Goal: Transaction & Acquisition: Obtain resource

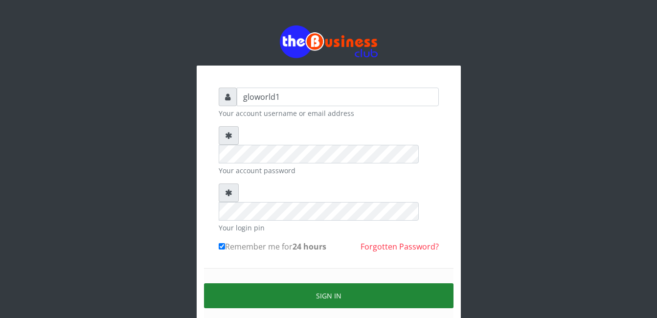
click at [324, 283] on button "Sign in" at bounding box center [329, 295] width 250 height 25
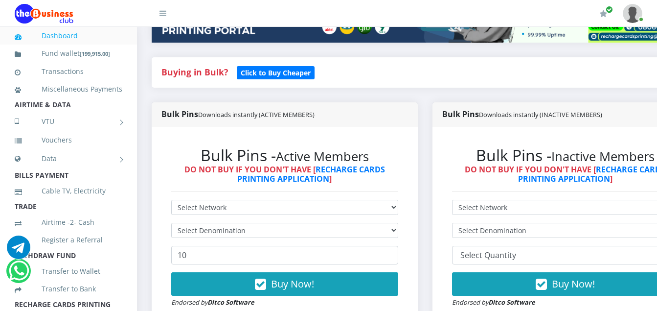
scroll to position [196, 0]
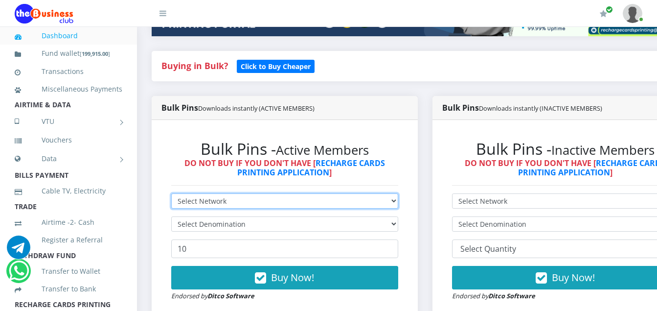
click at [230, 200] on select "Select Network MTN Globacom 9Mobile Airtel" at bounding box center [284, 200] width 227 height 15
select select "Airtel"
click at [171, 195] on select "Select Network MTN Globacom 9Mobile Airtel" at bounding box center [284, 200] width 227 height 15
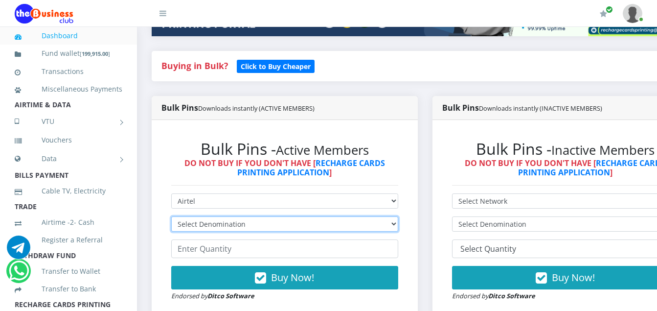
click at [249, 224] on select "Select Denomination Airtel NGN100 - ₦96.36 Airtel NGN200 - ₦192.72 Airtel NGN50…" at bounding box center [284, 223] width 227 height 15
select select "96.36-100"
click at [171, 218] on select "Select Denomination Airtel NGN100 - ₦96.36 Airtel NGN200 - ₦192.72 Airtel NGN50…" at bounding box center [284, 223] width 227 height 15
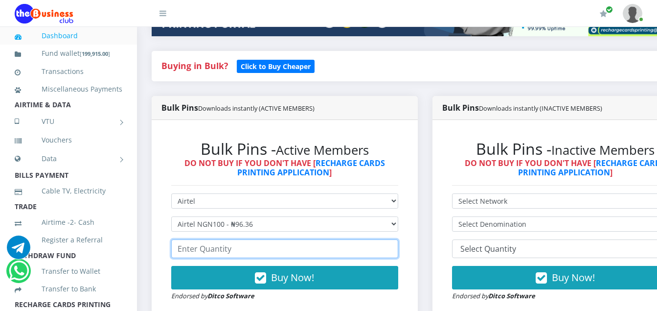
click at [234, 252] on input "number" at bounding box center [284, 248] width 227 height 19
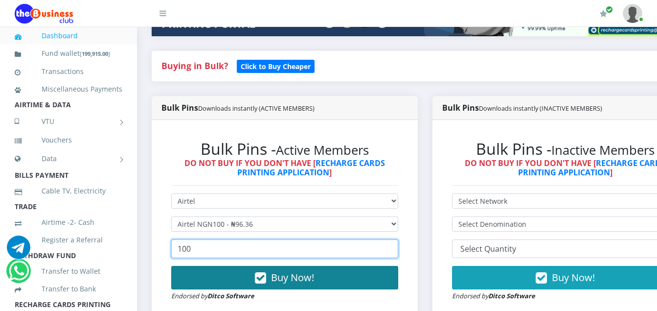
type input "100"
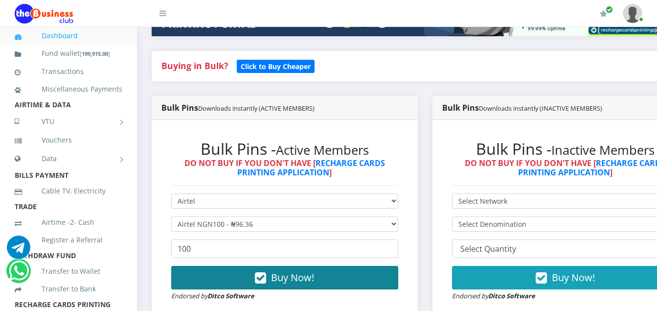
click at [266, 278] on icon "button" at bounding box center [260, 278] width 11 height 10
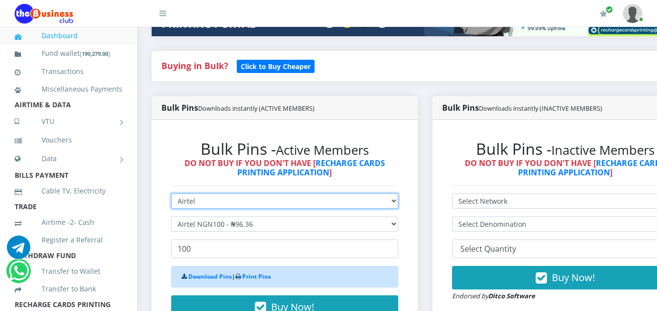
click at [198, 203] on select "Select Network MTN Globacom 9Mobile Airtel" at bounding box center [284, 200] width 227 height 15
select select "MTN"
click at [171, 195] on select "Select Network MTN Globacom 9Mobile Airtel" at bounding box center [284, 200] width 227 height 15
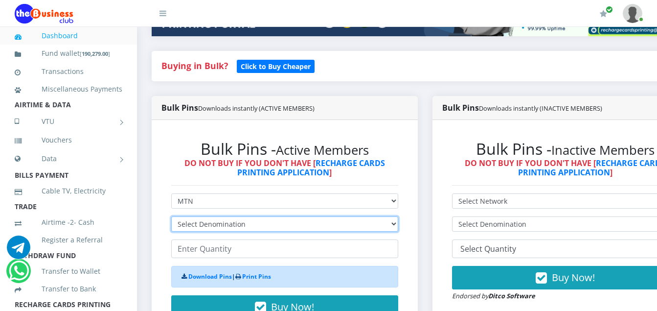
click at [245, 226] on select "Select Denomination MTN NGN100 - ₦96.94 MTN NGN200 - ₦193.88 MTN NGN400 - ₦387.…" at bounding box center [284, 223] width 227 height 15
select select "96.94-100"
click at [171, 218] on select "Select Denomination MTN NGN100 - ₦96.94 MTN NGN200 - ₦193.88 MTN NGN400 - ₦387.…" at bounding box center [284, 223] width 227 height 15
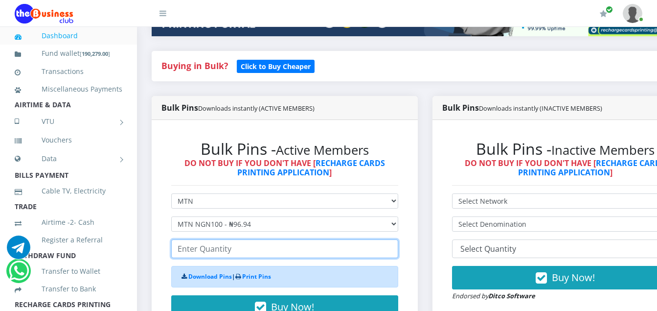
click at [225, 250] on input "number" at bounding box center [284, 248] width 227 height 19
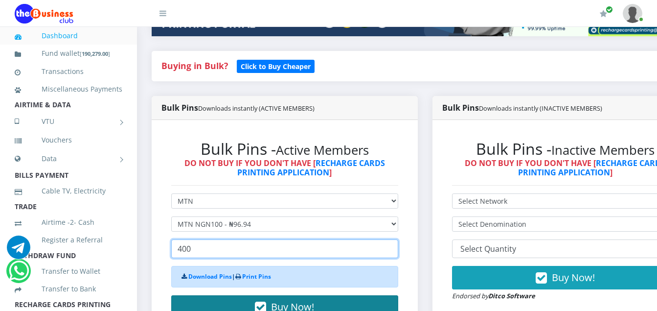
type input "400"
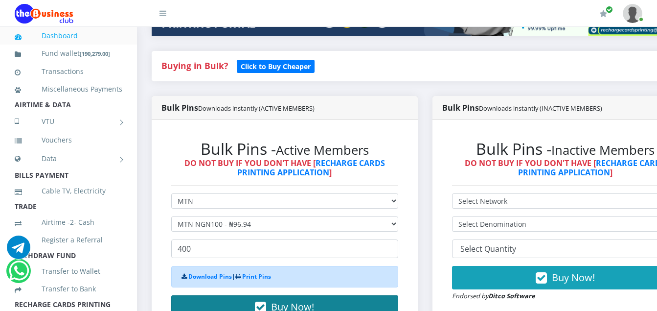
click at [265, 306] on icon "button" at bounding box center [260, 307] width 11 height 10
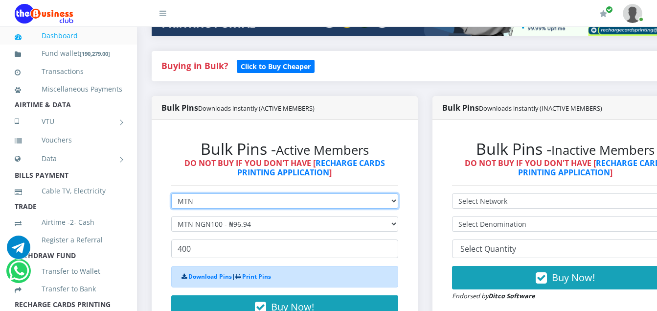
click at [194, 202] on select "Select Network MTN Globacom 9Mobile Airtel" at bounding box center [284, 200] width 227 height 15
select select "Airtel"
click at [171, 195] on select "Select Network MTN Globacom 9Mobile Airtel" at bounding box center [284, 200] width 227 height 15
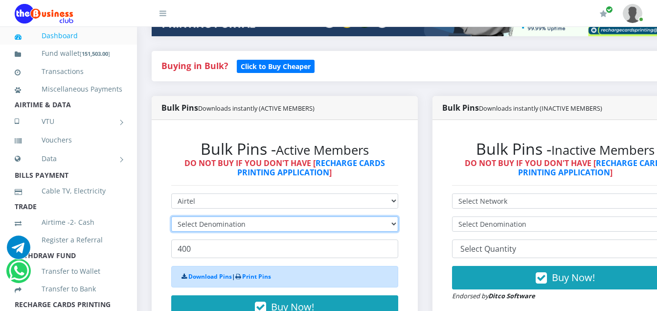
click at [247, 226] on select "Select Denomination" at bounding box center [284, 223] width 227 height 15
select select "192.72-200"
click at [171, 218] on select "Select Denomination Airtel NGN100 - ₦96.36 Airtel NGN200 - ₦192.72 Airtel NGN50…" at bounding box center [284, 223] width 227 height 15
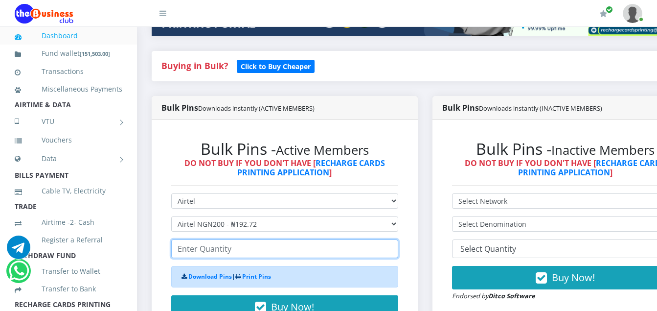
click at [232, 251] on input "number" at bounding box center [284, 248] width 227 height 19
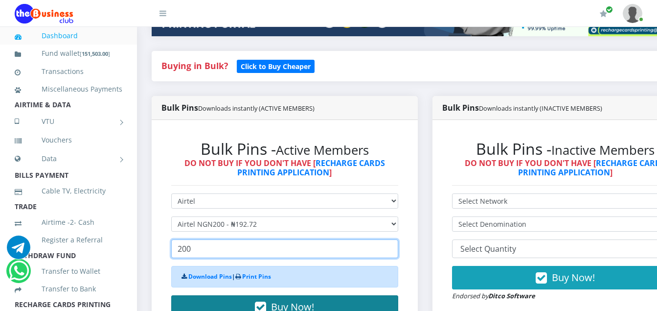
type input "200"
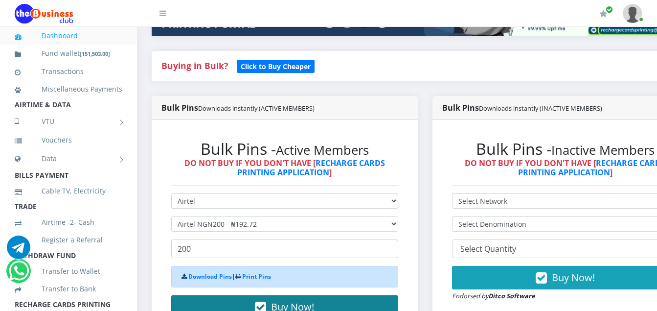
click at [263, 305] on icon "button" at bounding box center [260, 307] width 11 height 10
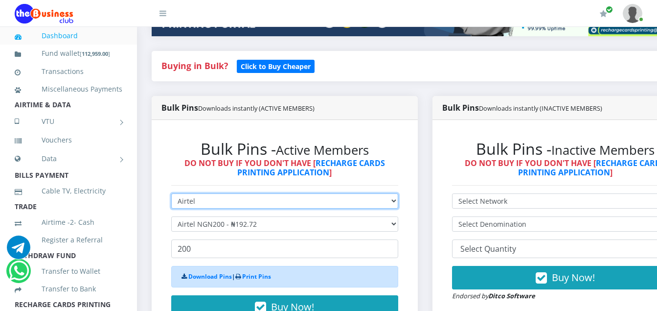
click at [198, 204] on select "Select Network MTN Globacom 9Mobile Airtel" at bounding box center [284, 200] width 227 height 15
select select "MTN"
click at [171, 195] on select "Select Network MTN Globacom 9Mobile Airtel" at bounding box center [284, 200] width 227 height 15
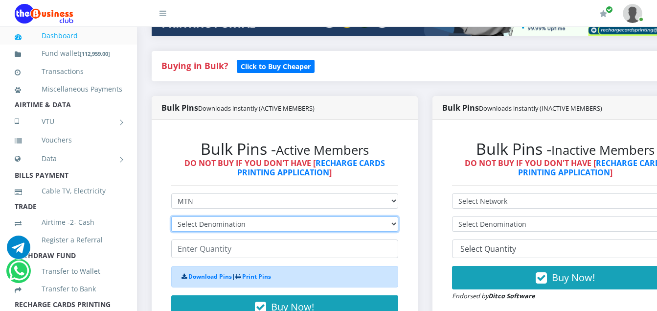
click at [247, 222] on select "Select Denomination MTN NGN100 - ₦96.94 MTN NGN200 - ₦193.88 MTN NGN400 - ₦387.…" at bounding box center [284, 223] width 227 height 15
select select "193.88-200"
click at [171, 218] on select "Select Denomination MTN NGN100 - ₦96.94 MTN NGN200 - ₦193.88 MTN NGN400 - ₦387.…" at bounding box center [284, 223] width 227 height 15
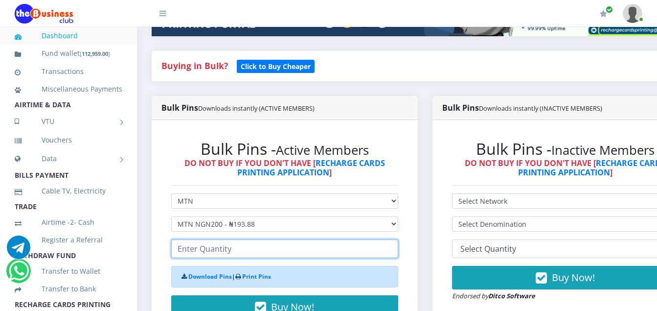
click at [231, 252] on input "number" at bounding box center [284, 248] width 227 height 19
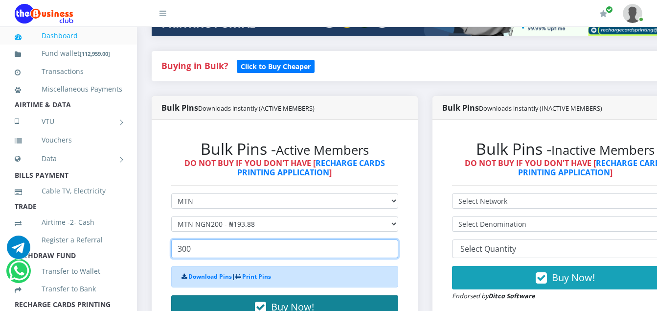
type input "300"
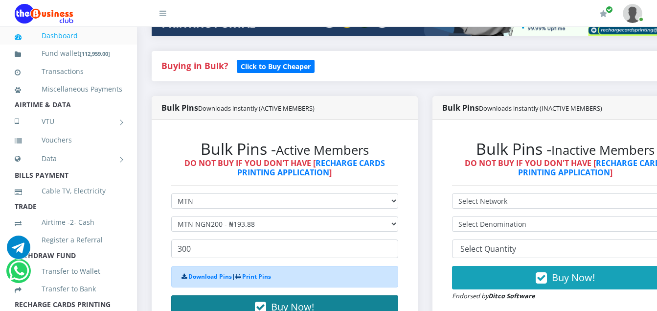
click at [262, 307] on icon "button" at bounding box center [260, 307] width 11 height 10
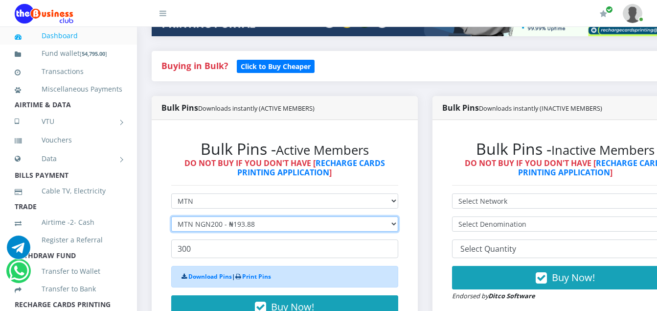
click at [258, 226] on select "Select Denomination MTN NGN100 - ₦96.94 MTN NGN200 - ₦193.88 MTN NGN400 - ₦387.…" at bounding box center [284, 223] width 227 height 15
select select "484.7-500"
click at [171, 218] on select "Select Denomination MTN NGN100 - ₦96.94 MTN NGN200 - ₦193.88 MTN NGN400 - ₦387.…" at bounding box center [284, 223] width 227 height 15
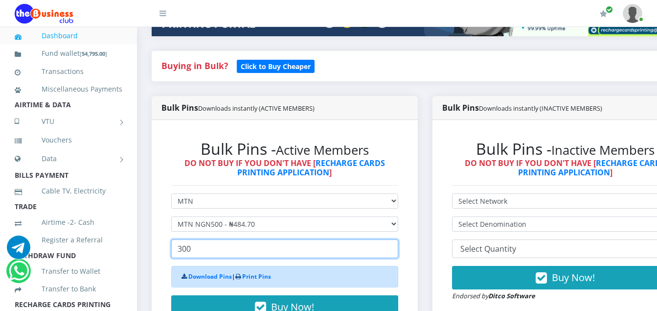
click at [193, 250] on input "300" at bounding box center [284, 248] width 227 height 19
type input "3"
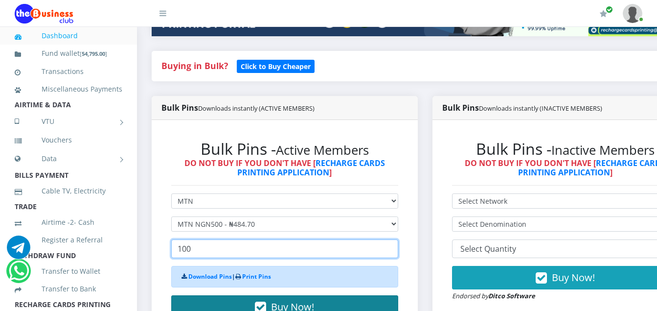
type input "100"
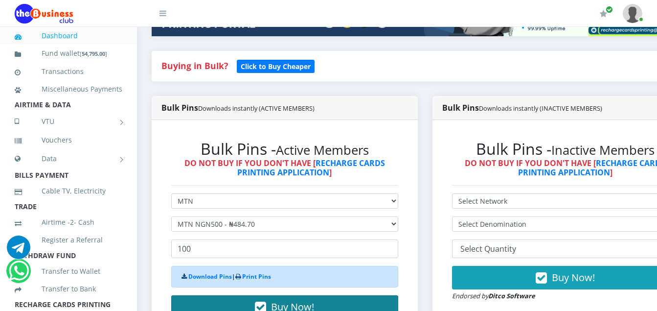
click at [264, 304] on icon "button" at bounding box center [260, 307] width 11 height 10
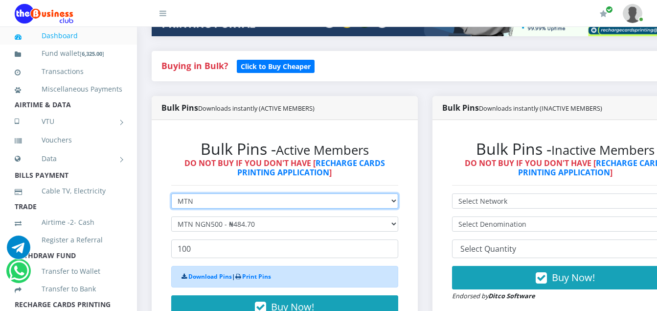
click at [196, 204] on select "Select Network MTN Globacom 9Mobile Airtel" at bounding box center [284, 200] width 227 height 15
click at [171, 195] on select "Select Network MTN Globacom 9Mobile Airtel" at bounding box center [284, 200] width 227 height 15
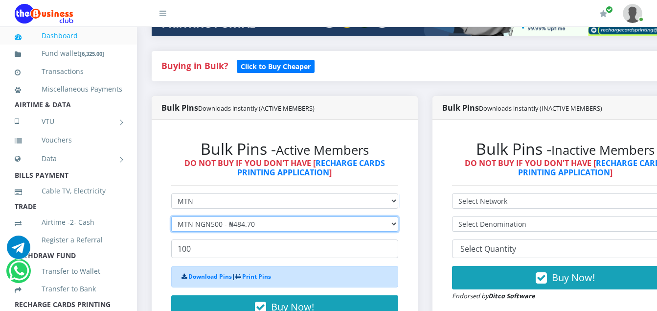
click at [259, 225] on select "Select Denomination MTN NGN100 - ₦96.94 MTN NGN200 - ₦193.88 MTN NGN400 - ₦387.…" at bounding box center [284, 223] width 227 height 15
select select "969.4-1000"
click at [171, 218] on select "Select Denomination MTN NGN100 - ₦96.94 MTN NGN200 - ₦193.88 MTN NGN400 - ₦387.…" at bounding box center [284, 223] width 227 height 15
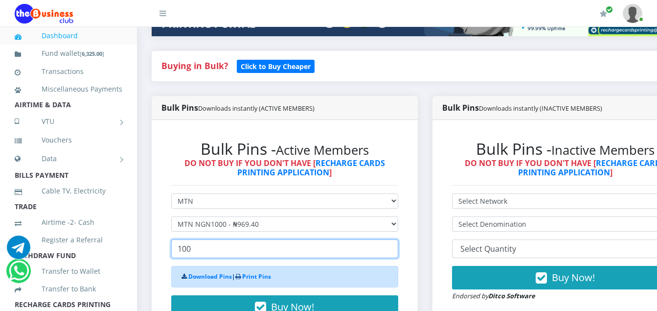
click at [190, 251] on input "100" at bounding box center [284, 248] width 227 height 19
type input "1"
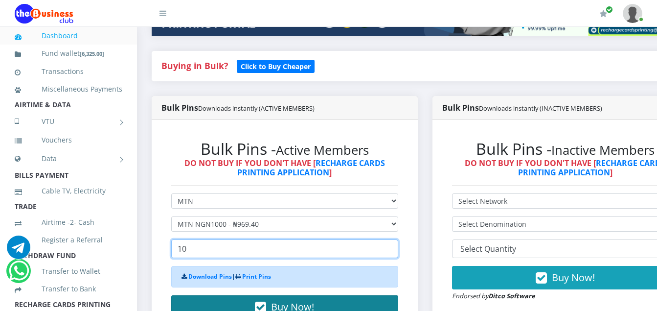
type input "10"
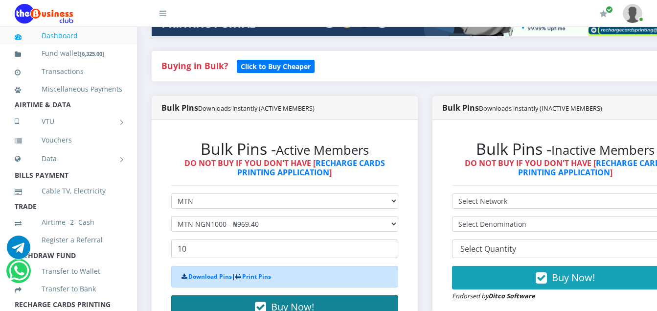
click at [265, 306] on icon "button" at bounding box center [260, 307] width 11 height 10
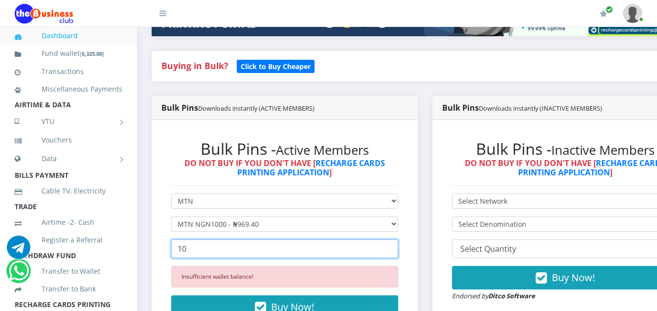
click at [190, 253] on input "10" at bounding box center [284, 248] width 227 height 19
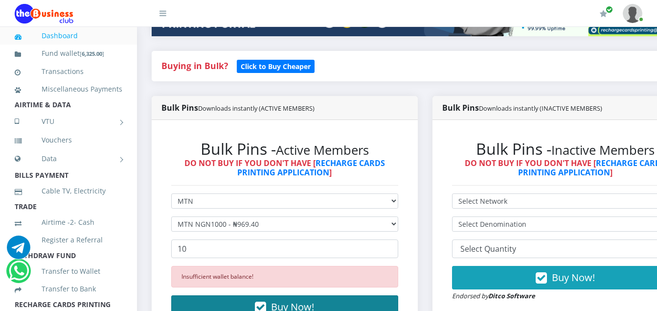
click at [262, 306] on icon "button" at bounding box center [260, 307] width 11 height 10
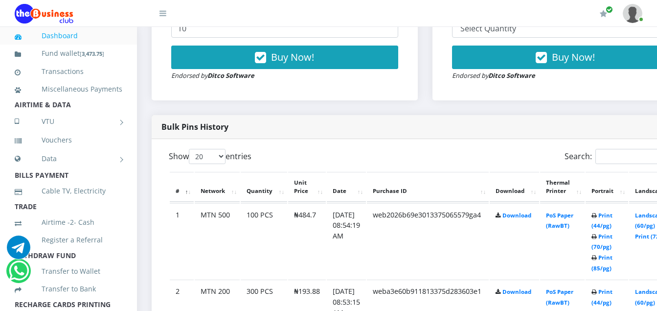
scroll to position [431, 0]
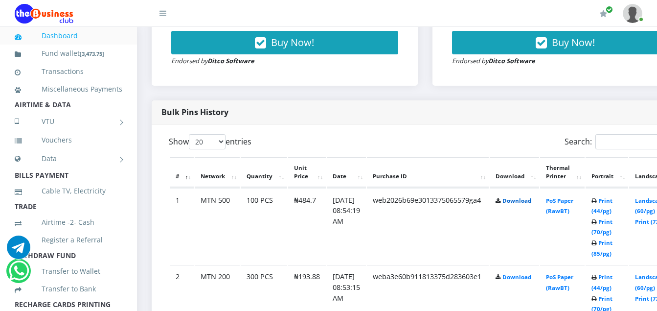
click at [531, 202] on link "Download" at bounding box center [516, 200] width 29 height 7
click at [531, 280] on link "Download" at bounding box center [516, 276] width 29 height 7
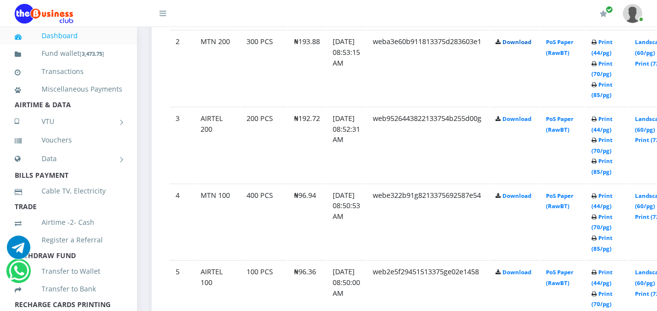
scroll to position [685, 0]
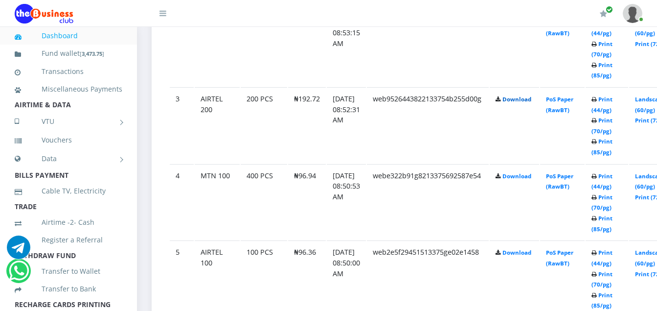
click at [526, 101] on link "Download" at bounding box center [516, 98] width 29 height 7
click at [523, 179] on link "Download" at bounding box center [516, 175] width 29 height 7
click at [526, 254] on link "Download" at bounding box center [516, 252] width 29 height 7
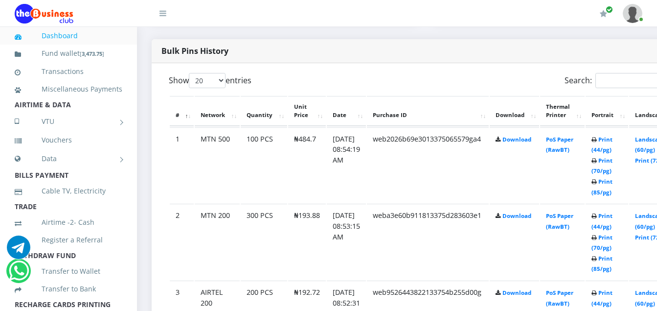
scroll to position [499, 0]
